Goal: Ask a question

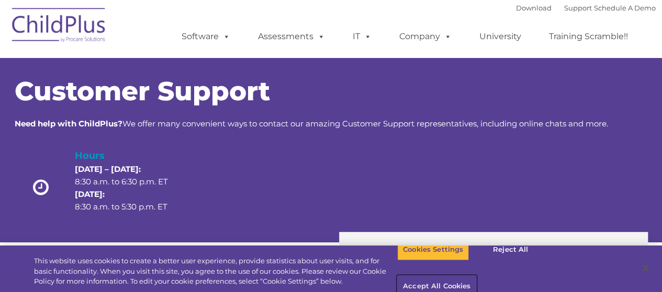
click at [476, 276] on button "Accept All Cookies" at bounding box center [436, 287] width 79 height 22
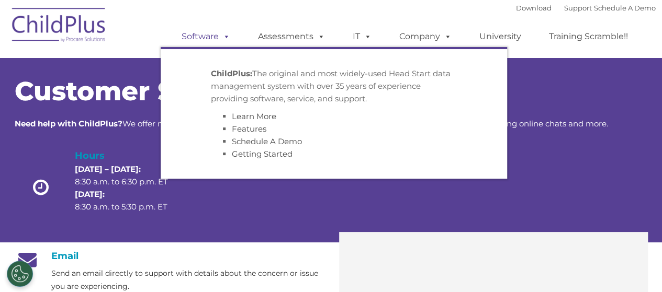
click at [187, 38] on link "Software" at bounding box center [206, 36] width 70 height 21
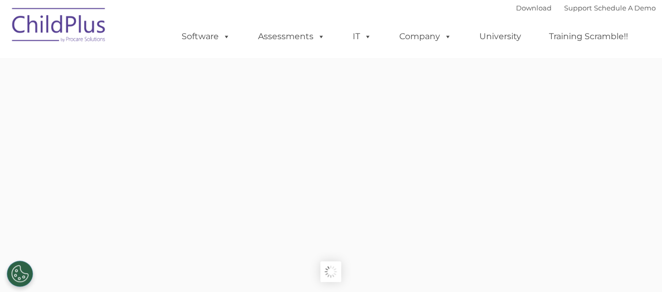
type input ""
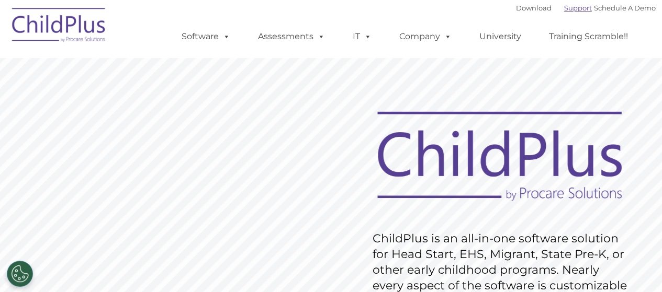
click at [565, 5] on link "Support" at bounding box center [578, 8] width 28 height 8
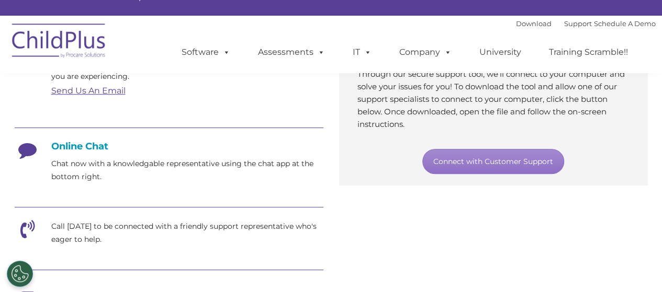
scroll to position [232, 0]
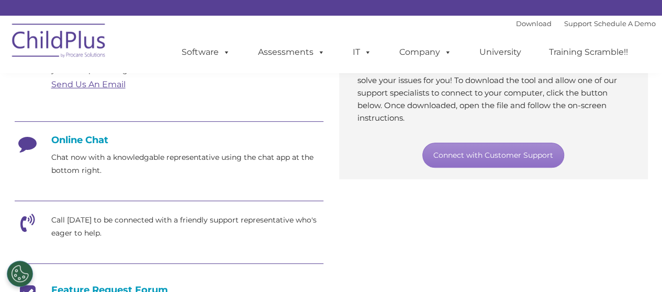
click at [99, 140] on h4 "Online Chat" at bounding box center [169, 140] width 309 height 12
click at [33, 141] on icon at bounding box center [28, 147] width 26 height 26
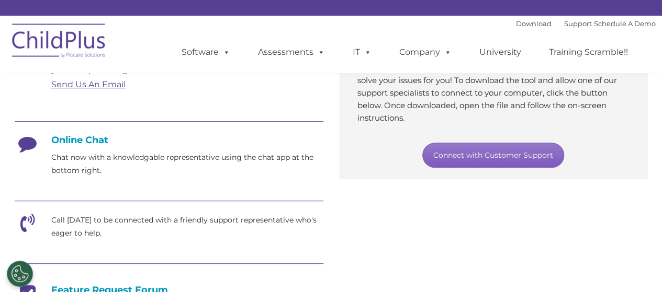
click at [514, 161] on link "Connect with Customer Support" at bounding box center [493, 155] width 142 height 25
click at [523, 152] on link "Connect with Customer Support" at bounding box center [493, 155] width 142 height 25
click at [473, 149] on link "Connect with Customer Support" at bounding box center [493, 155] width 142 height 25
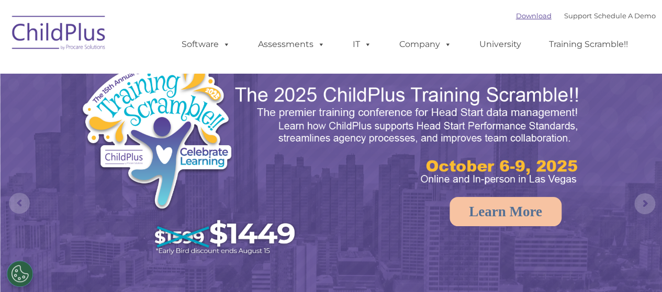
select select "MEDIUM"
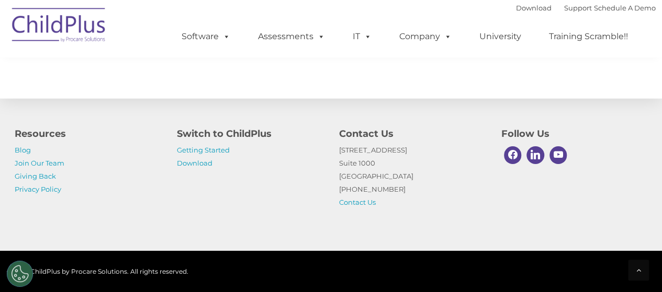
scroll to position [1288, 0]
